Goal: Entertainment & Leisure: Consume media (video, audio)

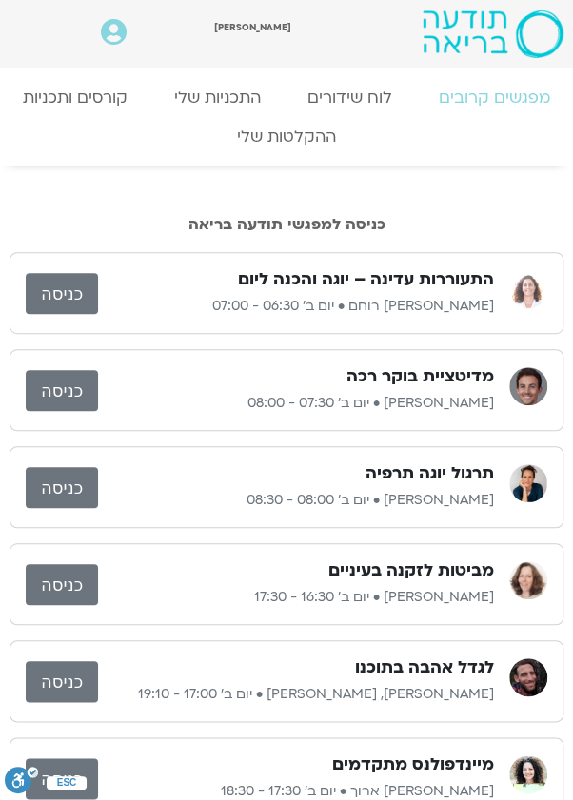
click at [68, 292] on link "כניסה" at bounding box center [62, 293] width 72 height 41
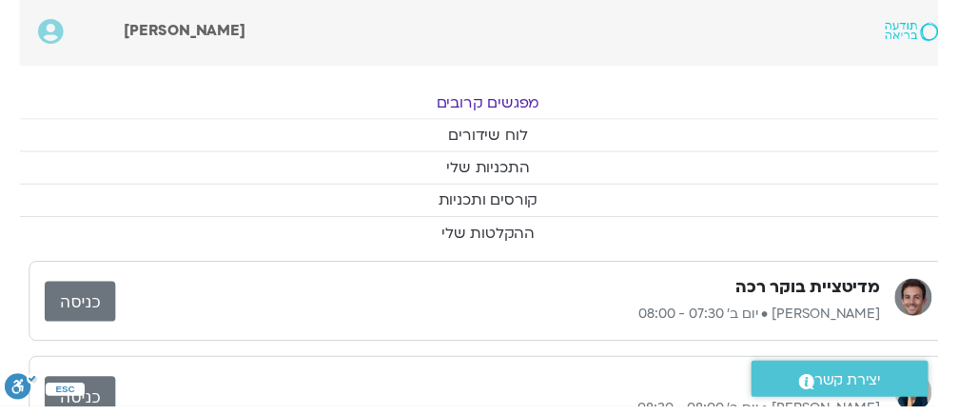
scroll to position [0, -19]
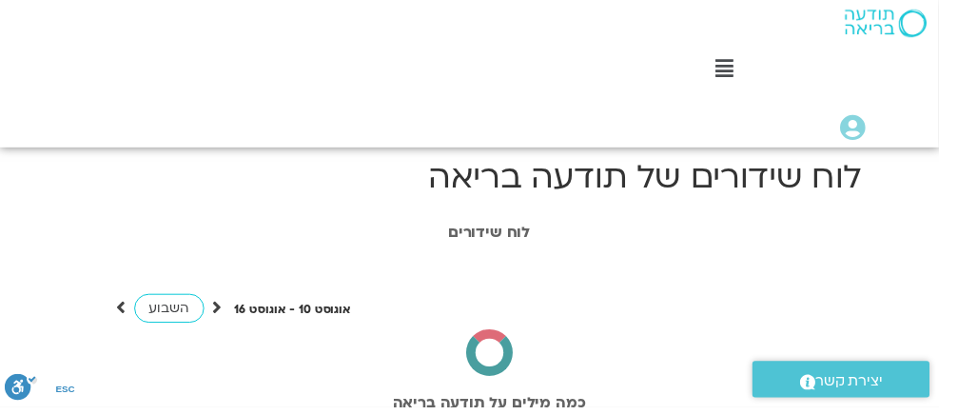
scroll to position [0, -19]
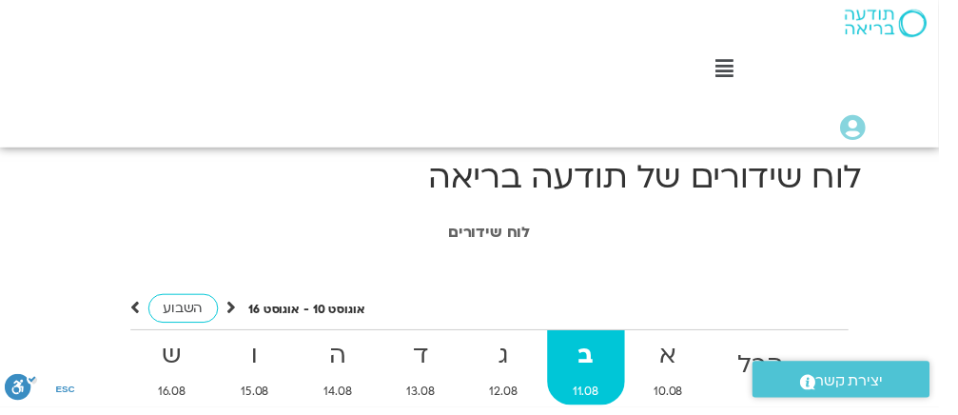
click at [740, 69] on icon at bounding box center [739, 70] width 18 height 21
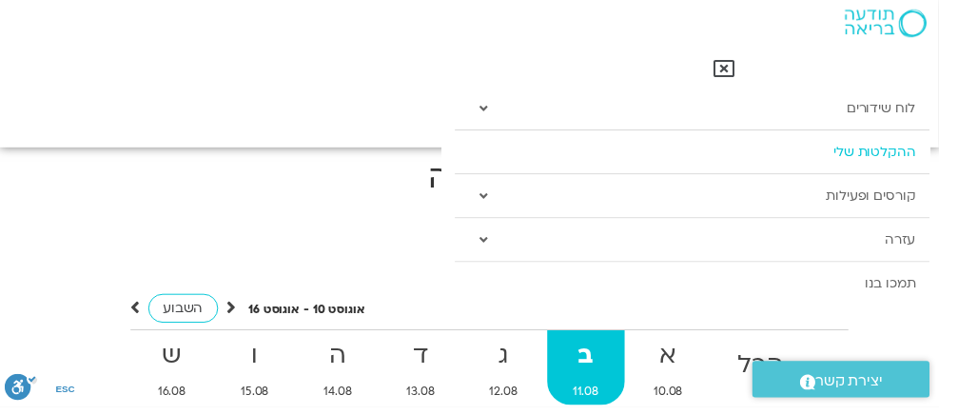
click at [789, 161] on link "ההקלטות שלי" at bounding box center [706, 155] width 484 height 44
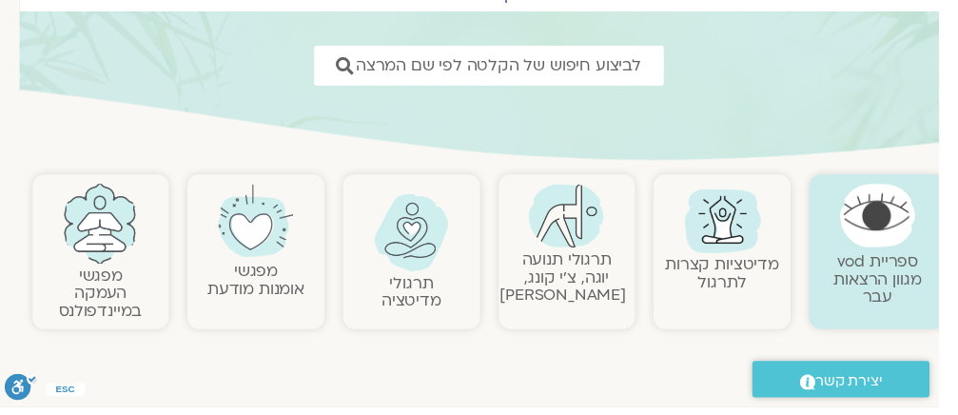
scroll to position [244, -19]
click at [577, 261] on link "תרגולי תנועה יוגה, צ׳י קונג, פלדנקרייז" at bounding box center [574, 282] width 128 height 58
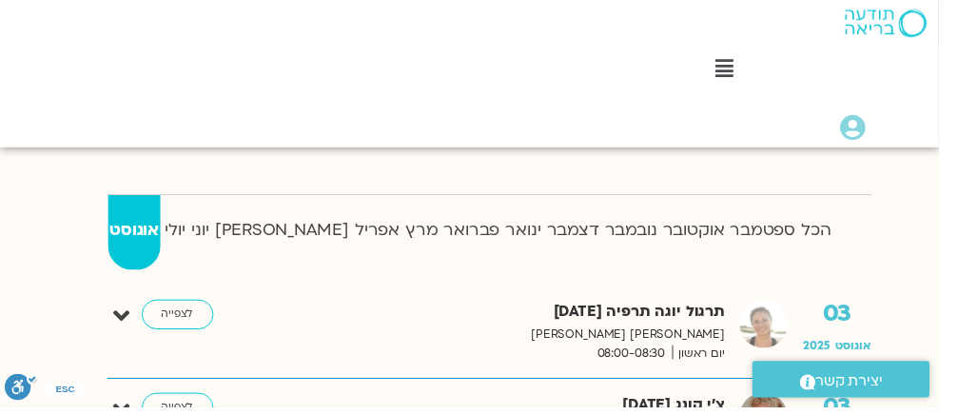
scroll to position [470, -19]
click at [515, 237] on strong "ינואר" at bounding box center [534, 236] width 38 height 29
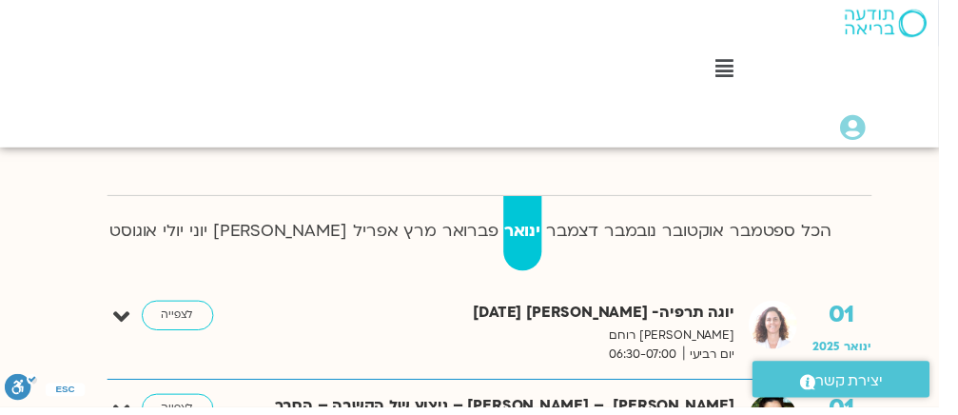
click at [678, 333] on p "אורנה סמלסון רוחם" at bounding box center [514, 342] width 471 height 20
click at [187, 324] on link "לצפייה" at bounding box center [181, 321] width 73 height 30
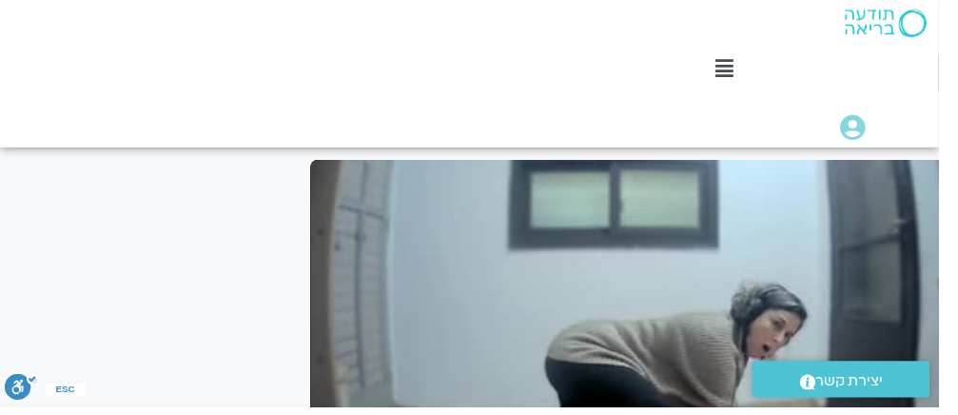
scroll to position [128, -19]
type input "1488.32"
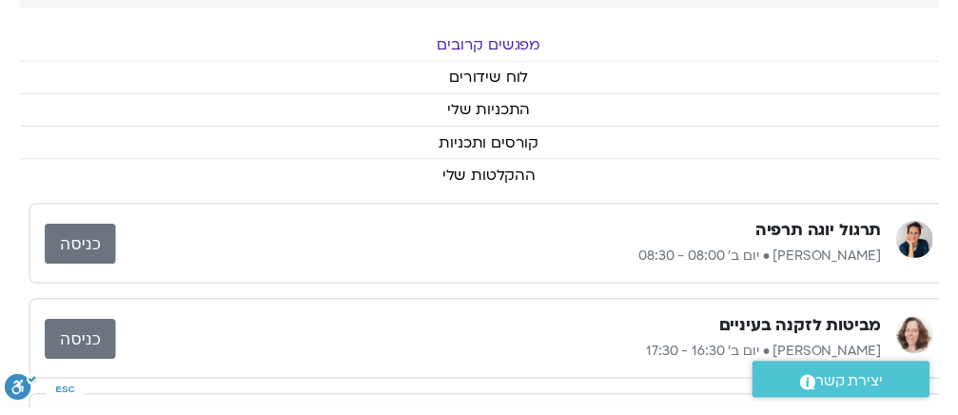
scroll to position [150, -19]
